Goal: Answer question/provide support: Share knowledge or assist other users

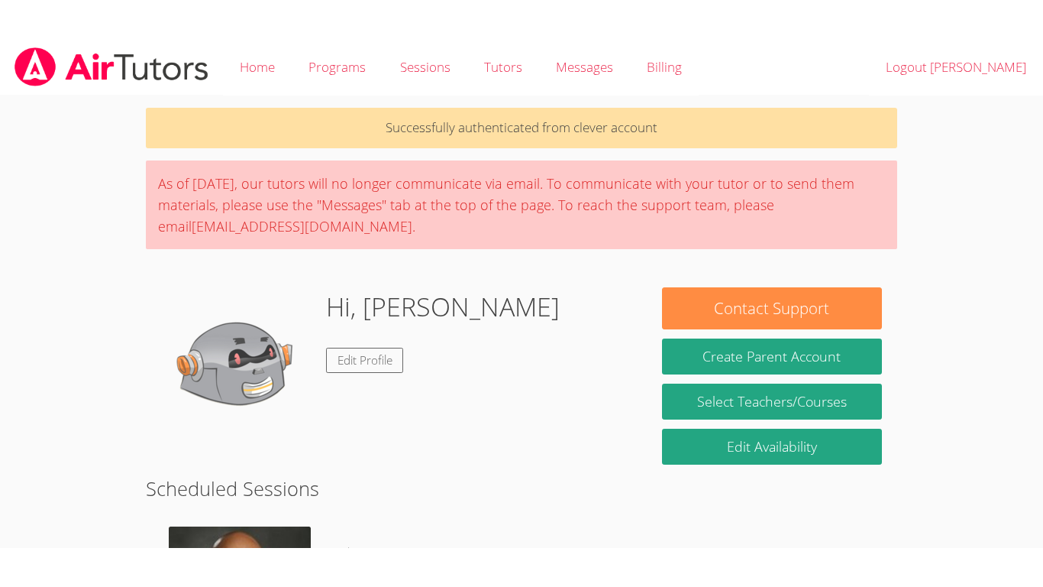
scroll to position [302, 0]
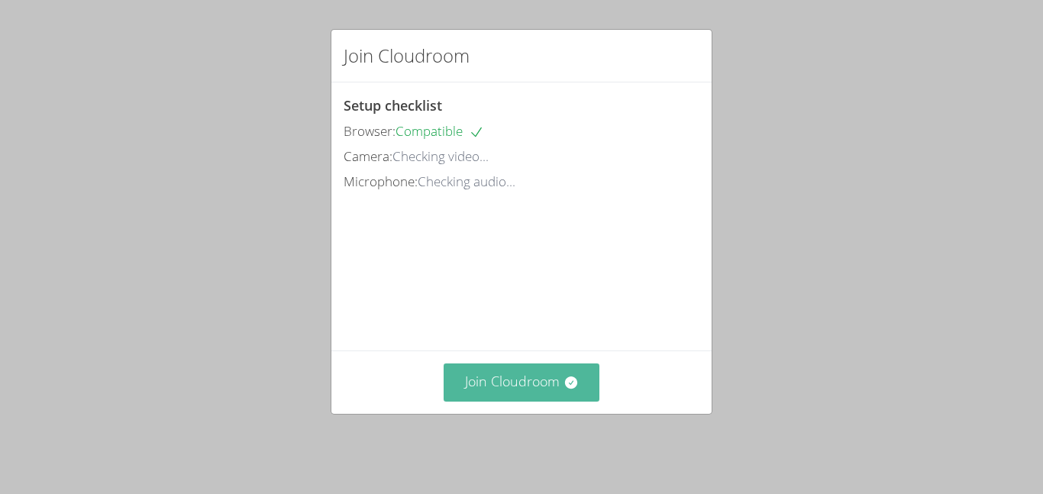
click at [506, 386] on button "Join Cloudroom" at bounding box center [522, 382] width 157 height 37
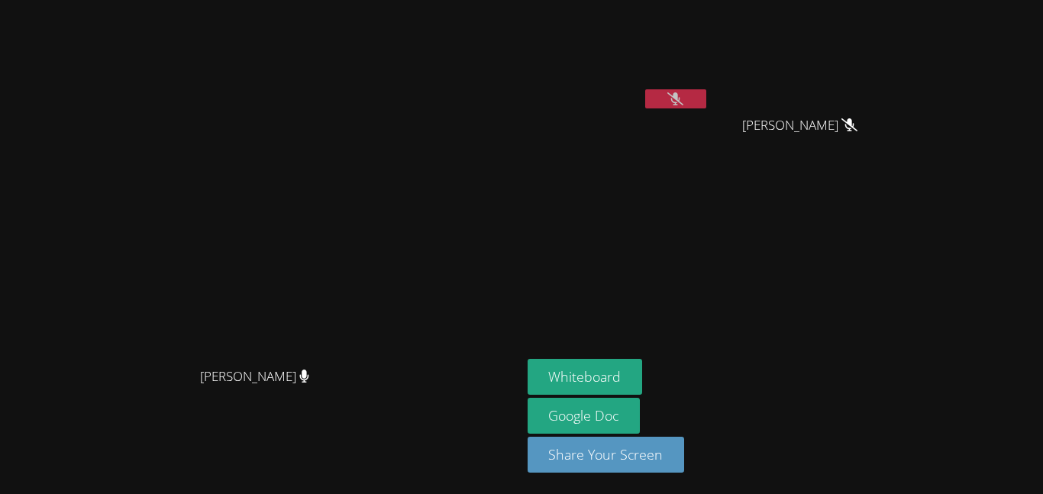
click at [706, 99] on button at bounding box center [675, 98] width 61 height 19
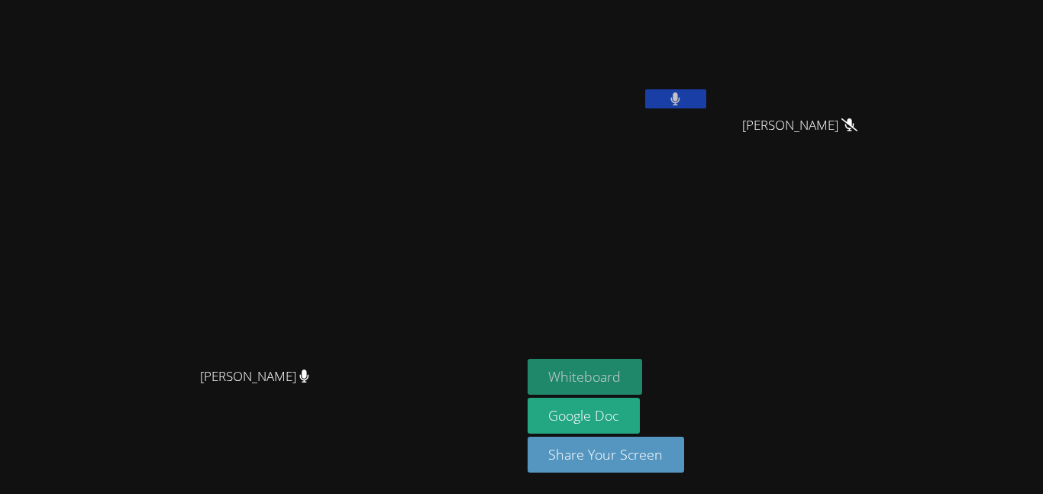
click at [643, 368] on button "Whiteboard" at bounding box center [585, 377] width 115 height 36
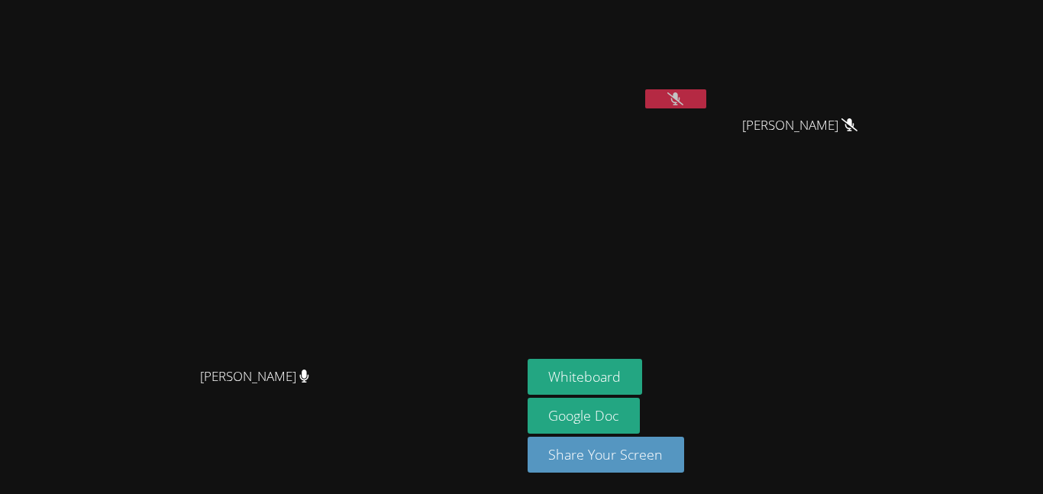
click at [684, 102] on icon at bounding box center [675, 98] width 16 height 13
click at [706, 102] on button at bounding box center [675, 98] width 61 height 19
click at [706, 98] on button at bounding box center [675, 98] width 61 height 19
click at [706, 96] on button at bounding box center [675, 98] width 61 height 19
click at [706, 102] on button at bounding box center [675, 98] width 61 height 19
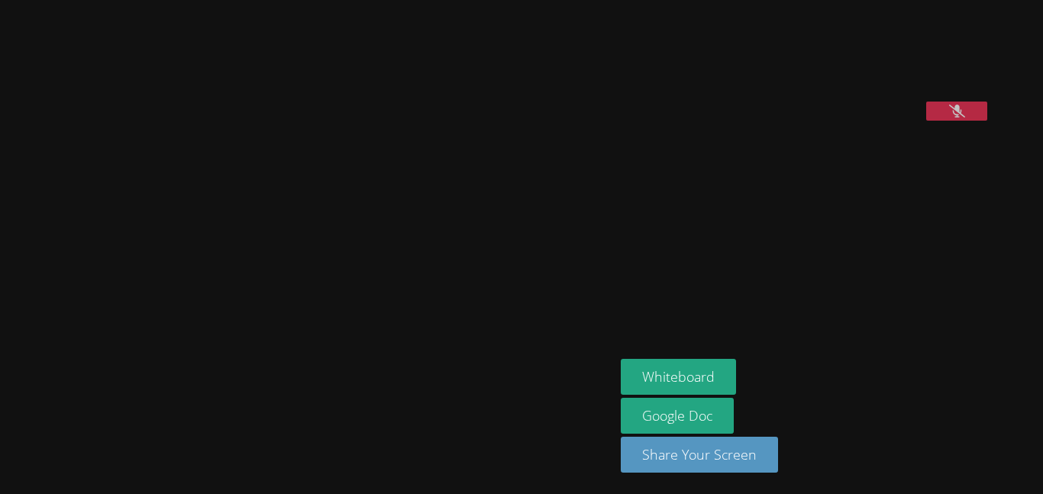
click at [965, 118] on icon at bounding box center [957, 111] width 16 height 13
click at [987, 121] on button at bounding box center [956, 111] width 61 height 19
click at [965, 118] on icon at bounding box center [957, 111] width 16 height 13
click at [962, 118] on icon at bounding box center [956, 111] width 9 height 13
click at [984, 121] on button at bounding box center [956, 111] width 61 height 19
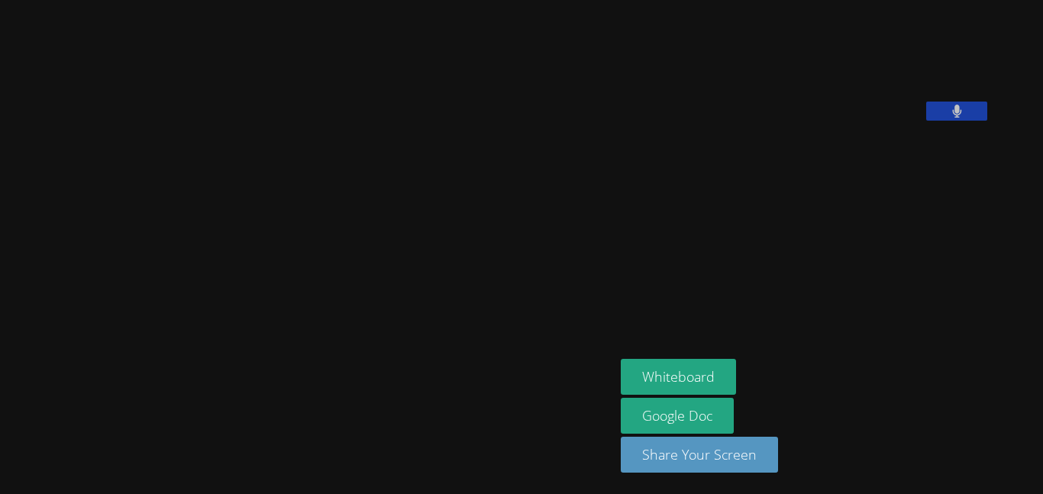
click at [962, 118] on icon at bounding box center [956, 111] width 9 height 13
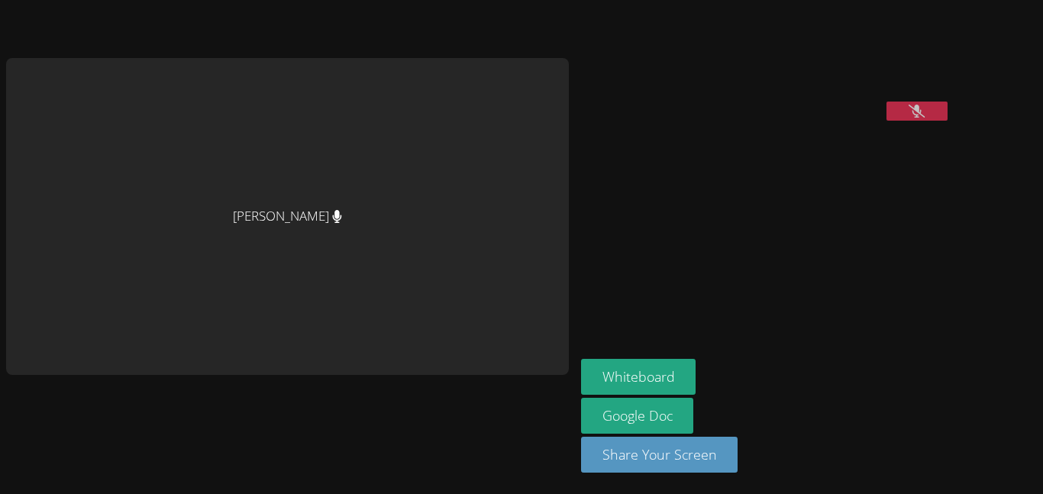
click at [887, 121] on button at bounding box center [917, 111] width 61 height 19
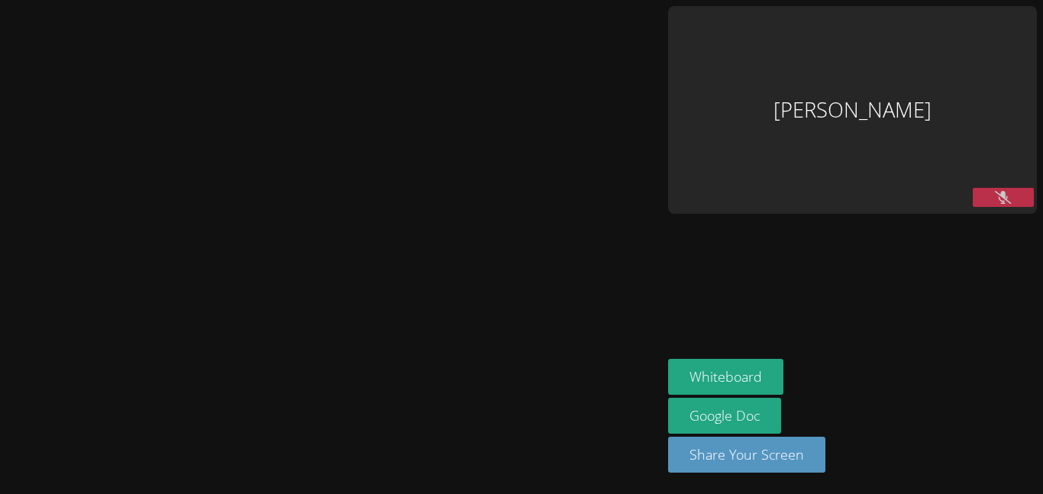
click at [1003, 191] on icon at bounding box center [1003, 197] width 16 height 13
click at [1013, 188] on button at bounding box center [1003, 197] width 61 height 19
click at [1016, 188] on button at bounding box center [1003, 197] width 61 height 19
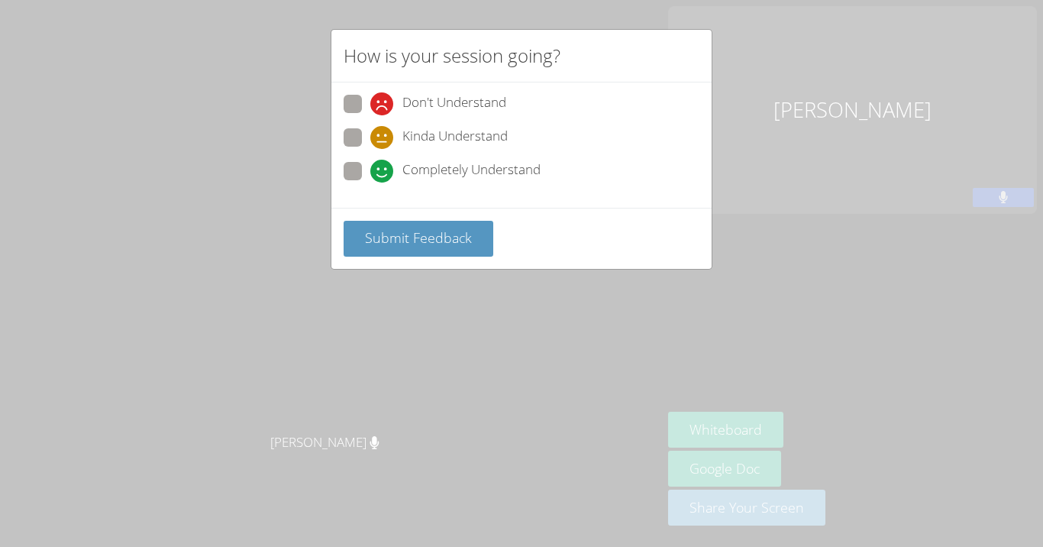
click at [385, 163] on icon at bounding box center [381, 171] width 23 height 23
click at [383, 163] on input "Completely Understand" at bounding box center [376, 168] width 13 height 13
radio input "true"
click at [511, 208] on div "Submit Feedback" at bounding box center [521, 238] width 380 height 61
click at [419, 246] on span "Submit Feedback" at bounding box center [418, 237] width 107 height 18
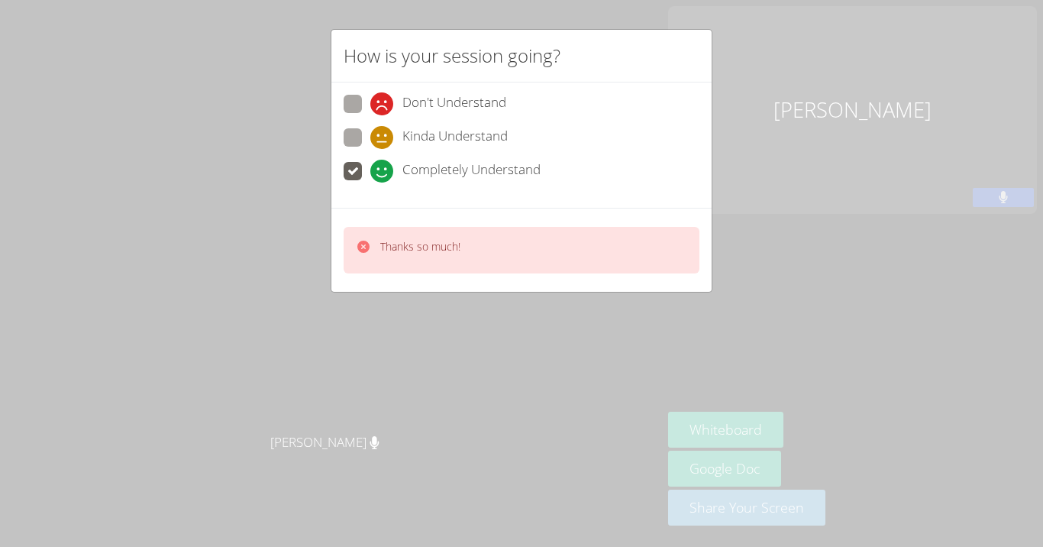
click at [396, 239] on p "Thanks so much!" at bounding box center [420, 246] width 80 height 15
